Goal: Navigation & Orientation: Find specific page/section

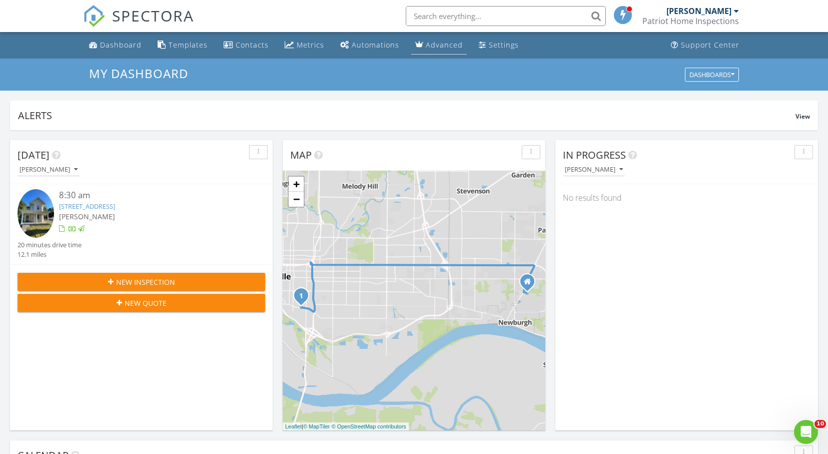
scroll to position [926, 843]
click at [318, 48] on div "Metrics" at bounding box center [311, 45] width 28 height 10
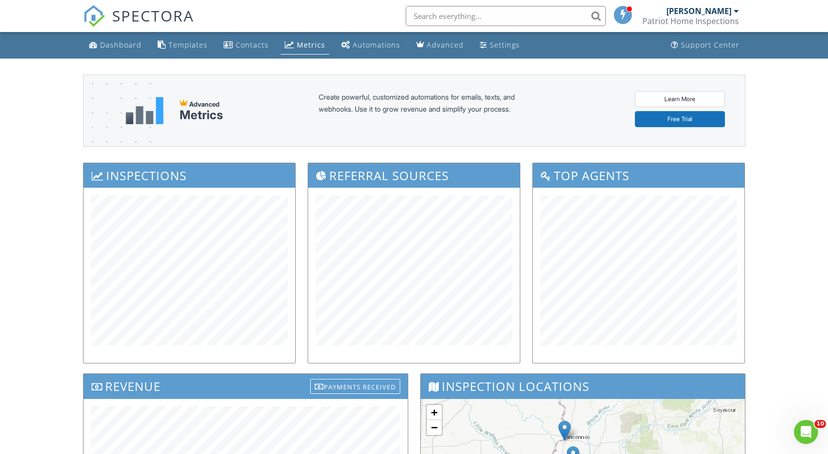
scroll to position [162, 0]
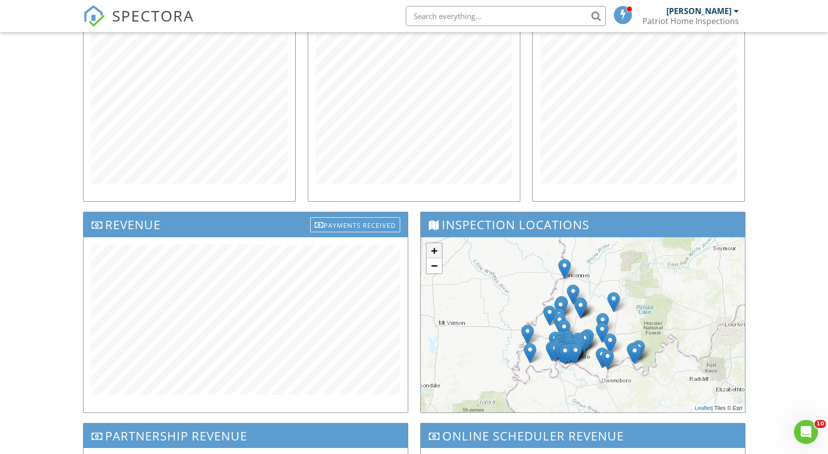
click at [428, 251] on link "+" at bounding box center [434, 250] width 15 height 15
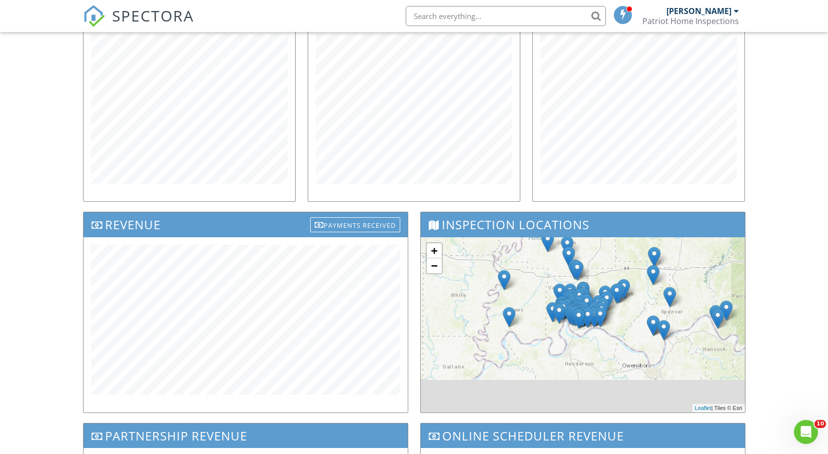
drag, startPoint x: 559, startPoint y: 363, endPoint x: 577, endPoint y: 278, distance: 87.5
click at [592, 282] on div "+ − Leaflet | Tiles © Esri" at bounding box center [583, 324] width 324 height 175
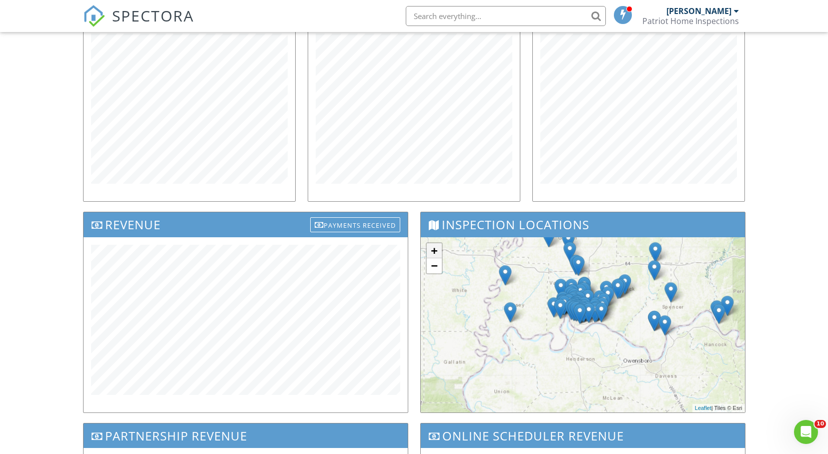
click at [432, 253] on link "+" at bounding box center [434, 250] width 15 height 15
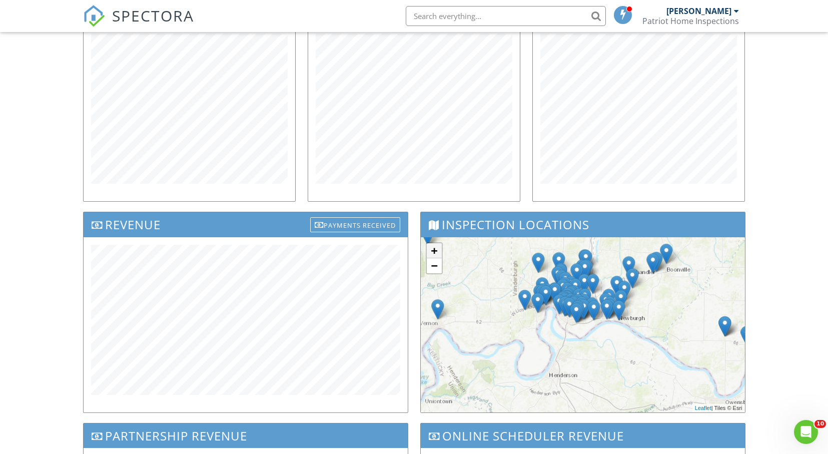
click at [432, 253] on link "+" at bounding box center [434, 250] width 15 height 15
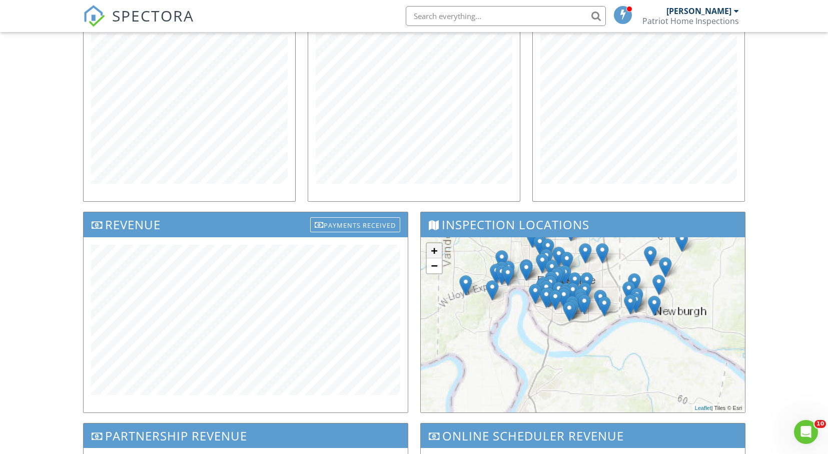
click at [432, 253] on link "+" at bounding box center [434, 250] width 15 height 15
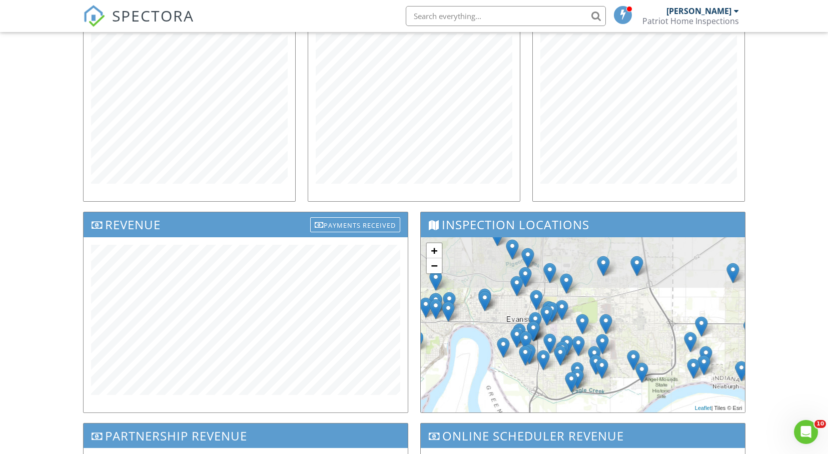
drag, startPoint x: 580, startPoint y: 286, endPoint x: 596, endPoint y: 361, distance: 76.8
click at [470, 232] on div at bounding box center [470, 232] width 0 height 0
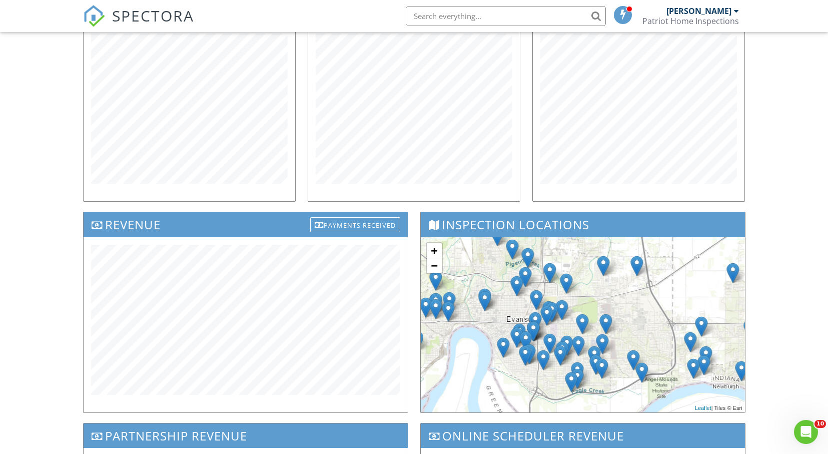
click at [557, 354] on img at bounding box center [560, 355] width 13 height 21
click at [603, 325] on img at bounding box center [605, 324] width 13 height 21
click at [637, 267] on img at bounding box center [636, 266] width 13 height 21
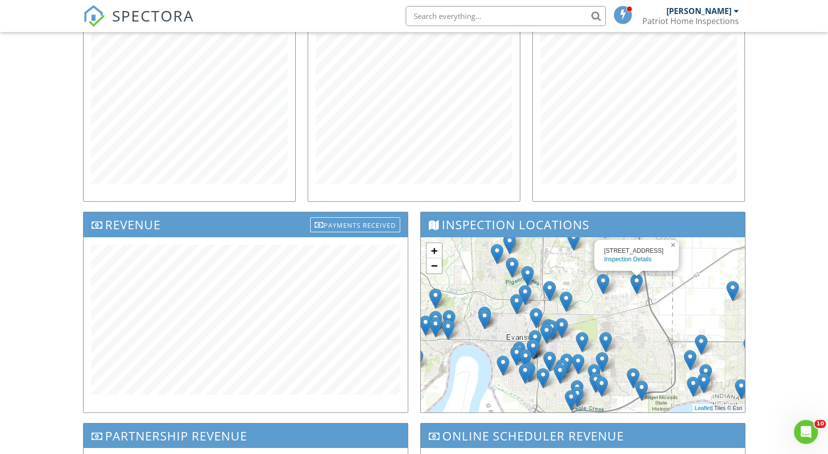
click at [671, 245] on link "×" at bounding box center [674, 243] width 9 height 7
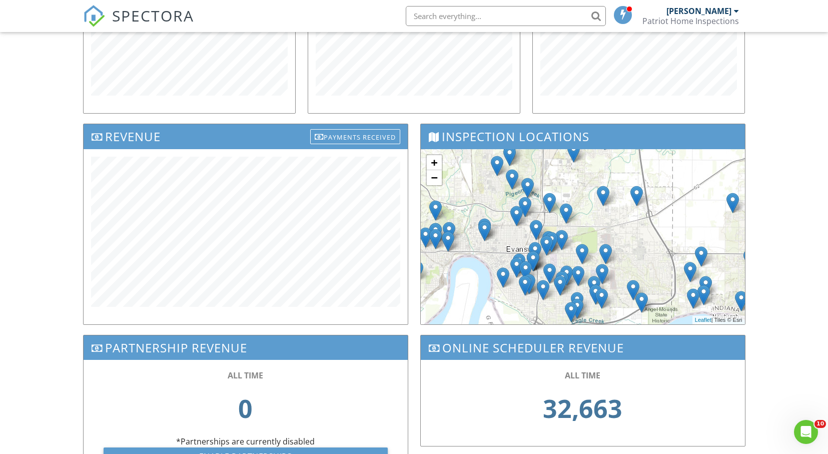
scroll to position [315, 0]
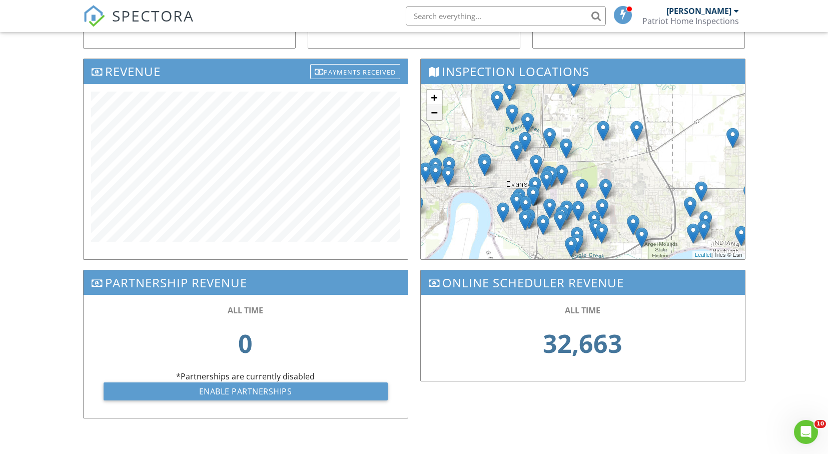
click at [440, 115] on link "−" at bounding box center [434, 112] width 15 height 15
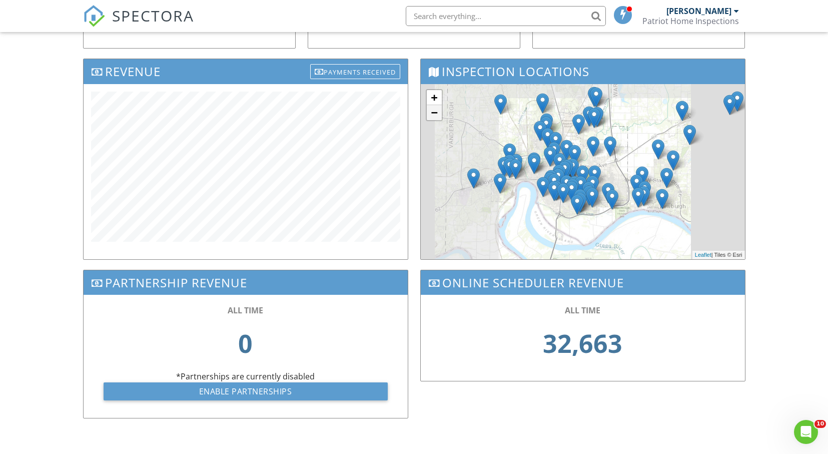
click at [439, 115] on link "−" at bounding box center [434, 112] width 15 height 15
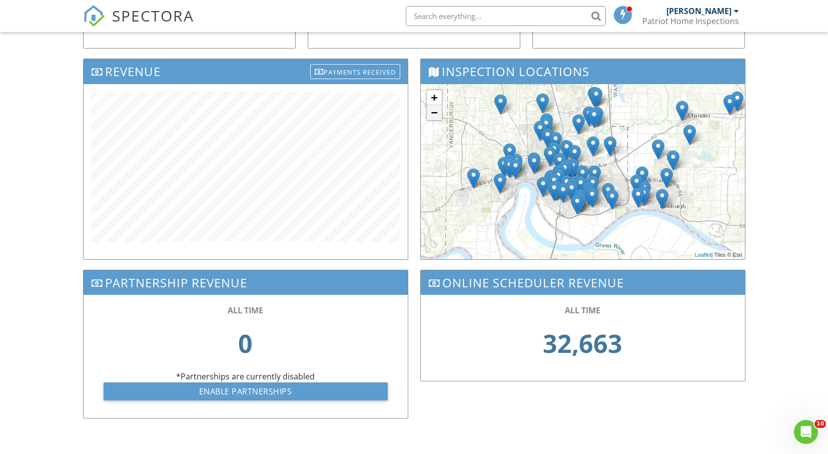
click at [439, 115] on link "−" at bounding box center [434, 112] width 15 height 15
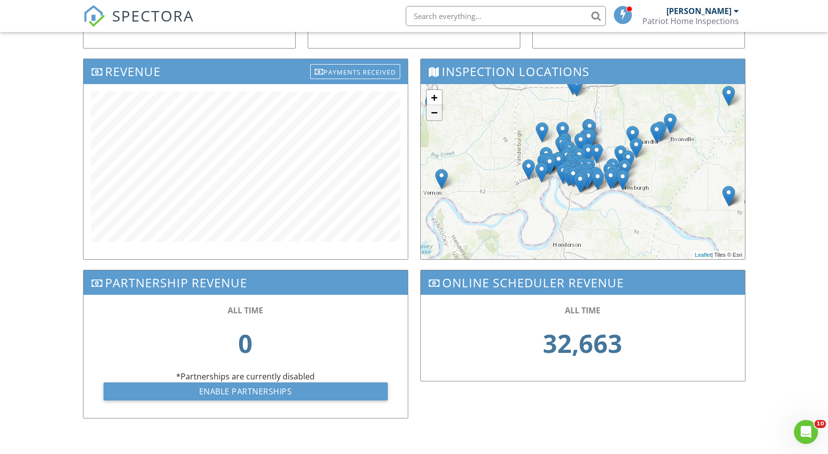
click at [429, 118] on link "−" at bounding box center [434, 112] width 15 height 15
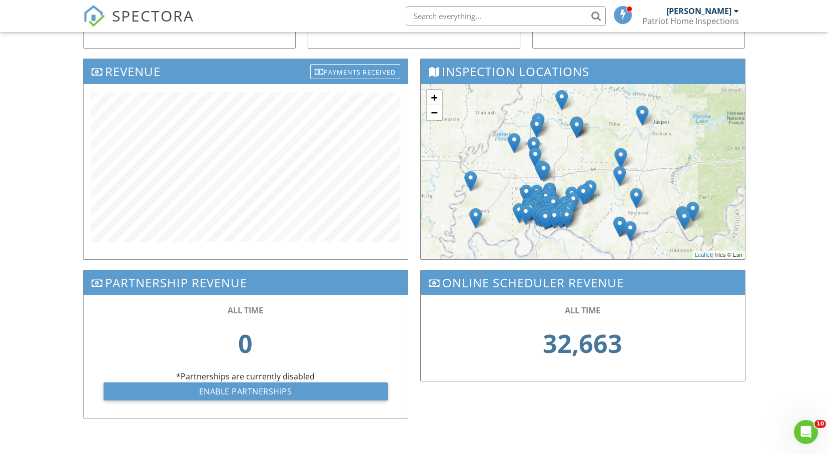
drag, startPoint x: 555, startPoint y: 179, endPoint x: 518, endPoint y: 229, distance: 62.2
click at [518, 230] on div "+ − Leaflet | Tiles © Esri" at bounding box center [583, 171] width 324 height 175
click at [432, 116] on link "−" at bounding box center [434, 112] width 15 height 15
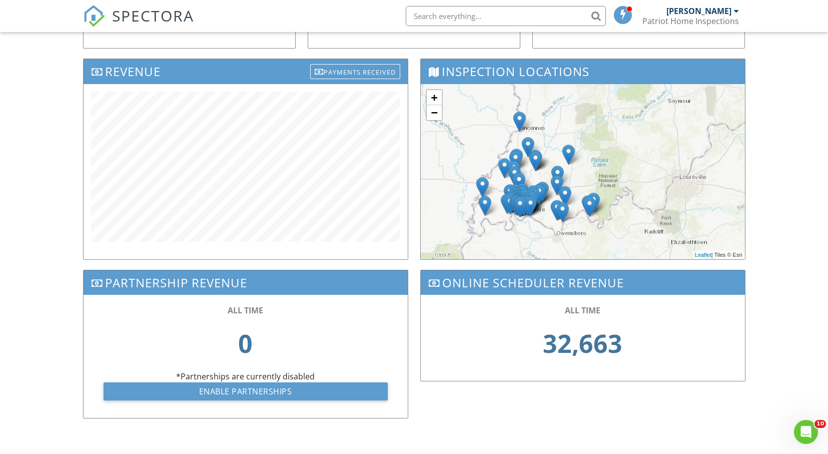
drag, startPoint x: 607, startPoint y: 159, endPoint x: 532, endPoint y: 158, distance: 75.6
click at [389, 160] on div at bounding box center [389, 160] width 0 height 0
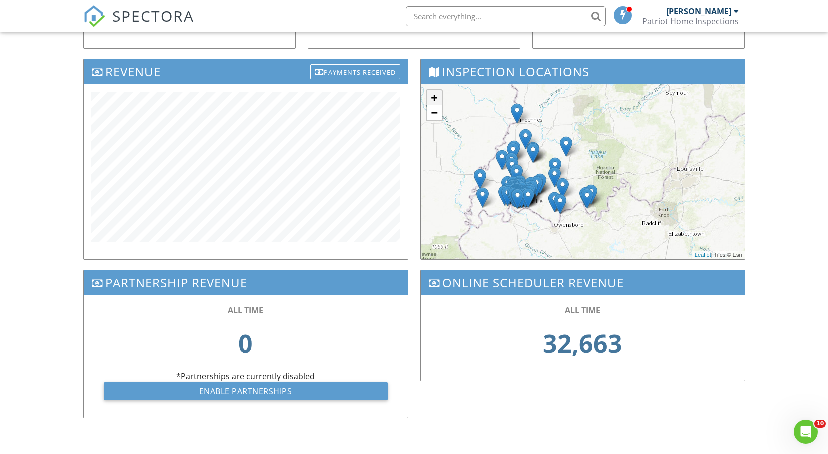
click at [439, 95] on link "+" at bounding box center [434, 97] width 15 height 15
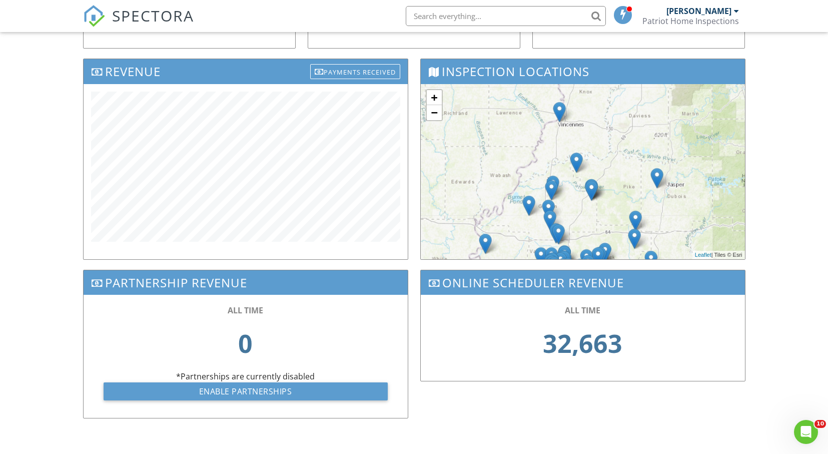
drag, startPoint x: 522, startPoint y: 164, endPoint x: 608, endPoint y: 216, distance: 100.3
click at [616, 221] on div "+ − Leaflet | Tiles © Esri" at bounding box center [583, 171] width 324 height 175
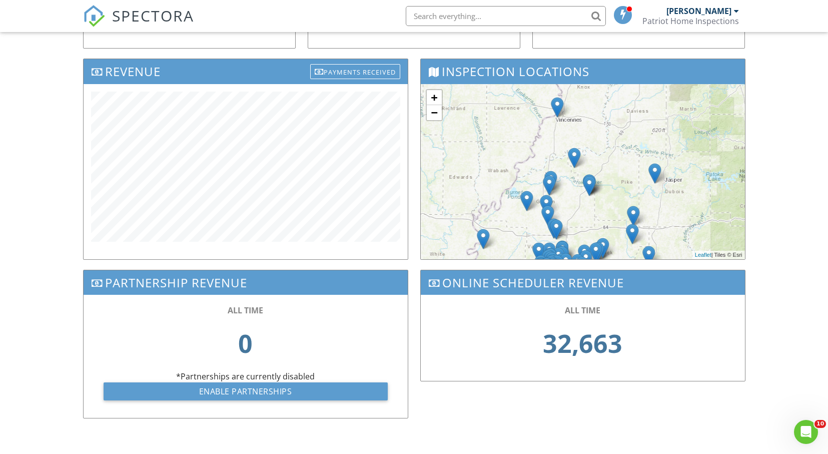
scroll to position [0, 0]
